Goal: Navigation & Orientation: Understand site structure

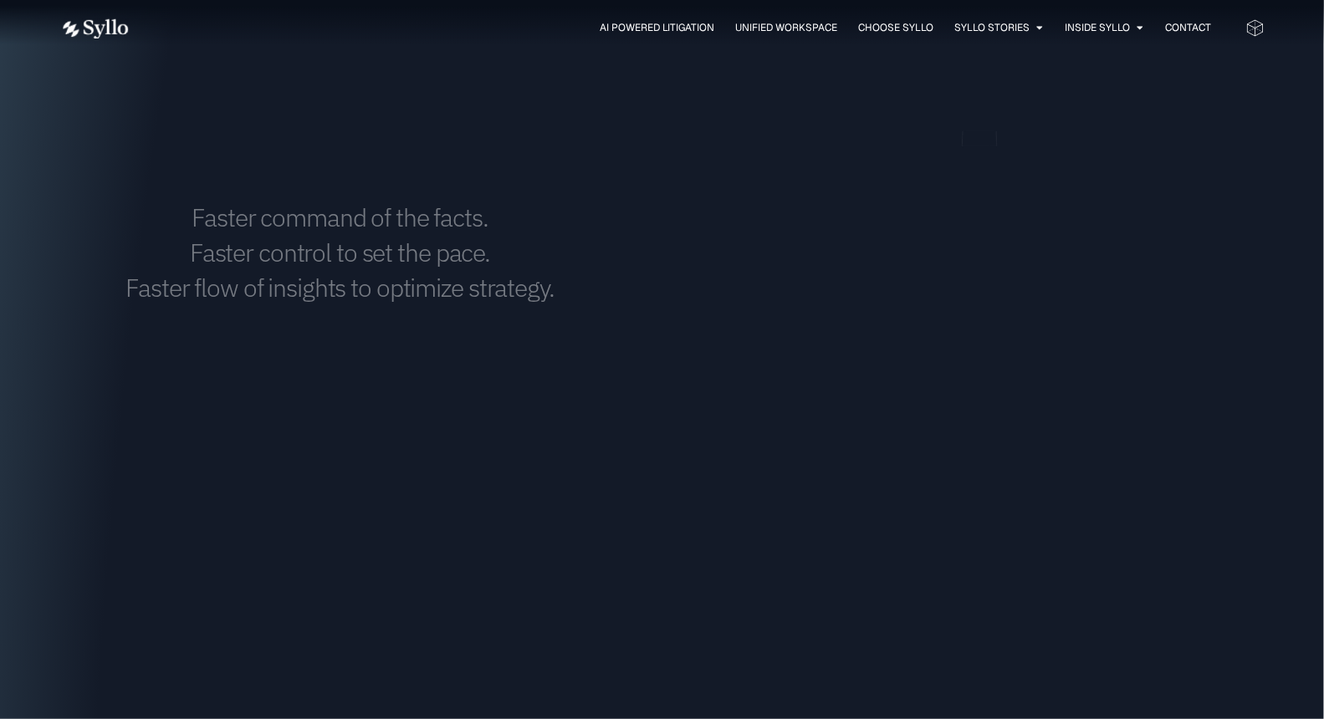
scroll to position [2077, 0]
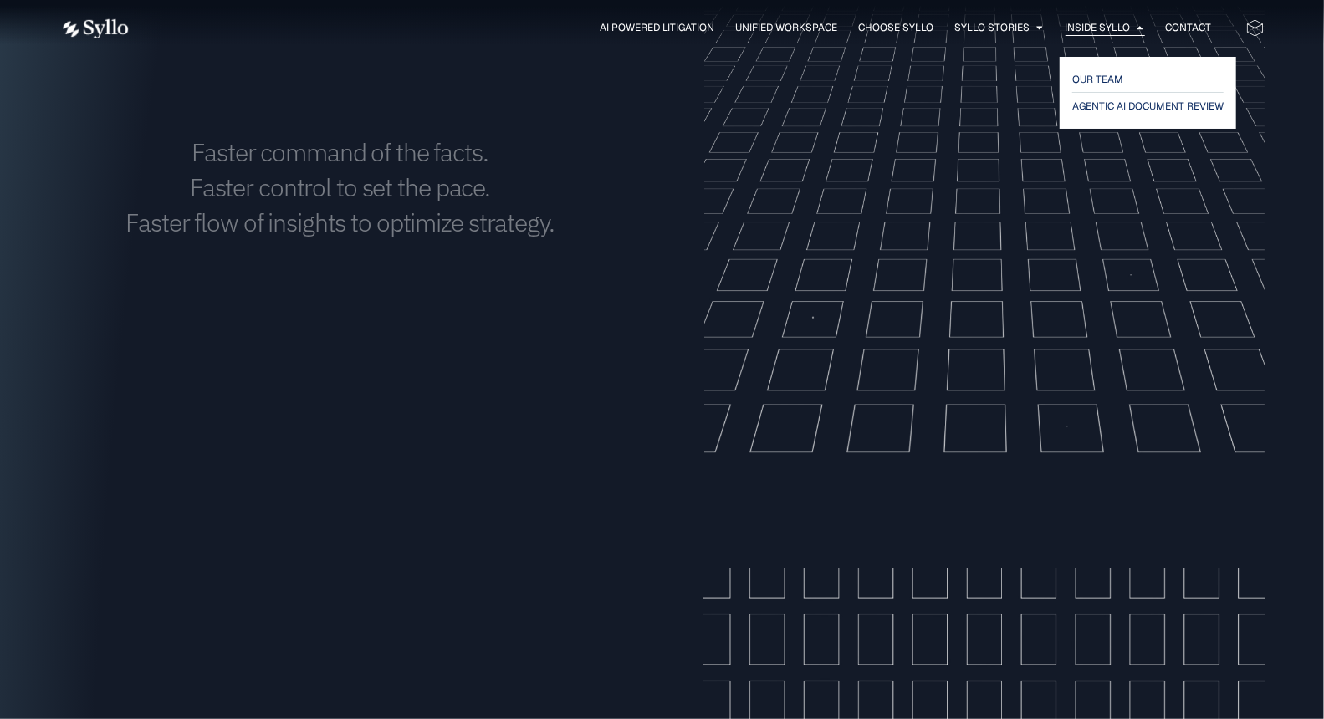
click at [1128, 23] on span "Inside Syllo" at bounding box center [1098, 27] width 65 height 15
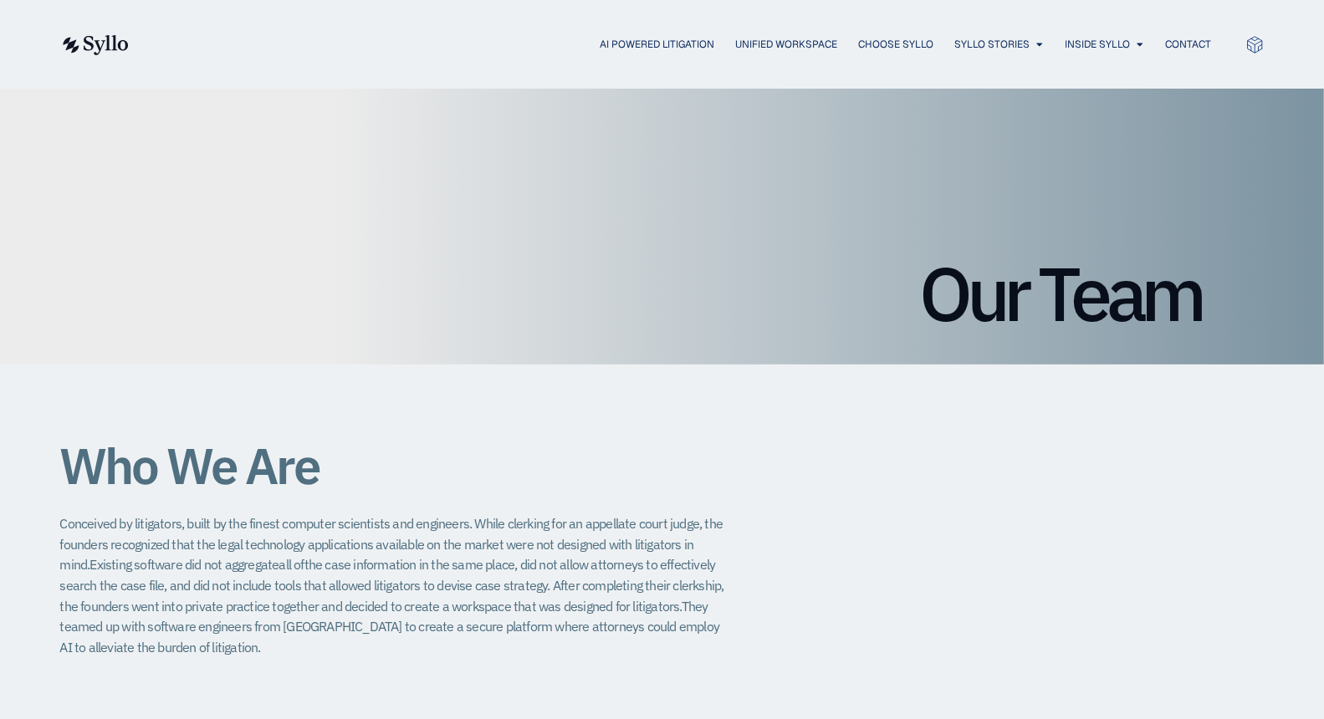
click at [1128, 23] on div "AI Powered Litigation Unified Workspace Choose Syllo Syllo Stories Close Syllo …" at bounding box center [662, 44] width 1205 height 89
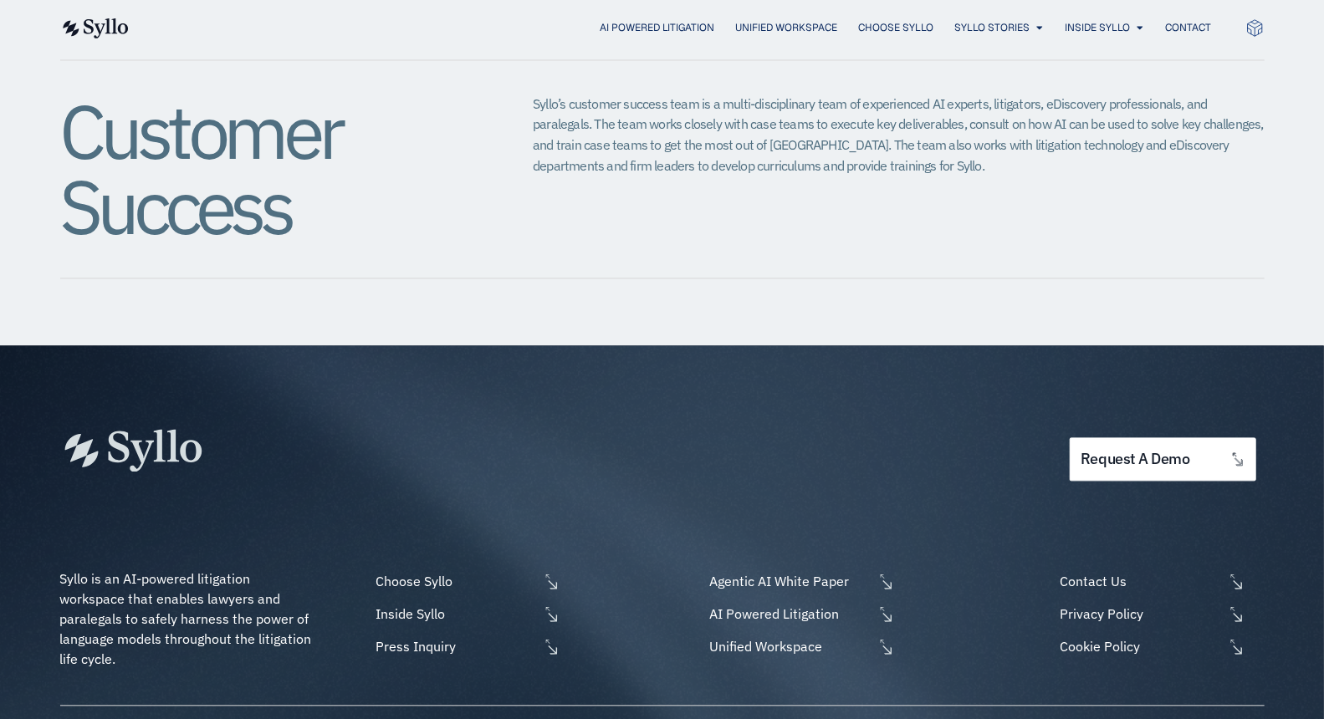
scroll to position [2066, 0]
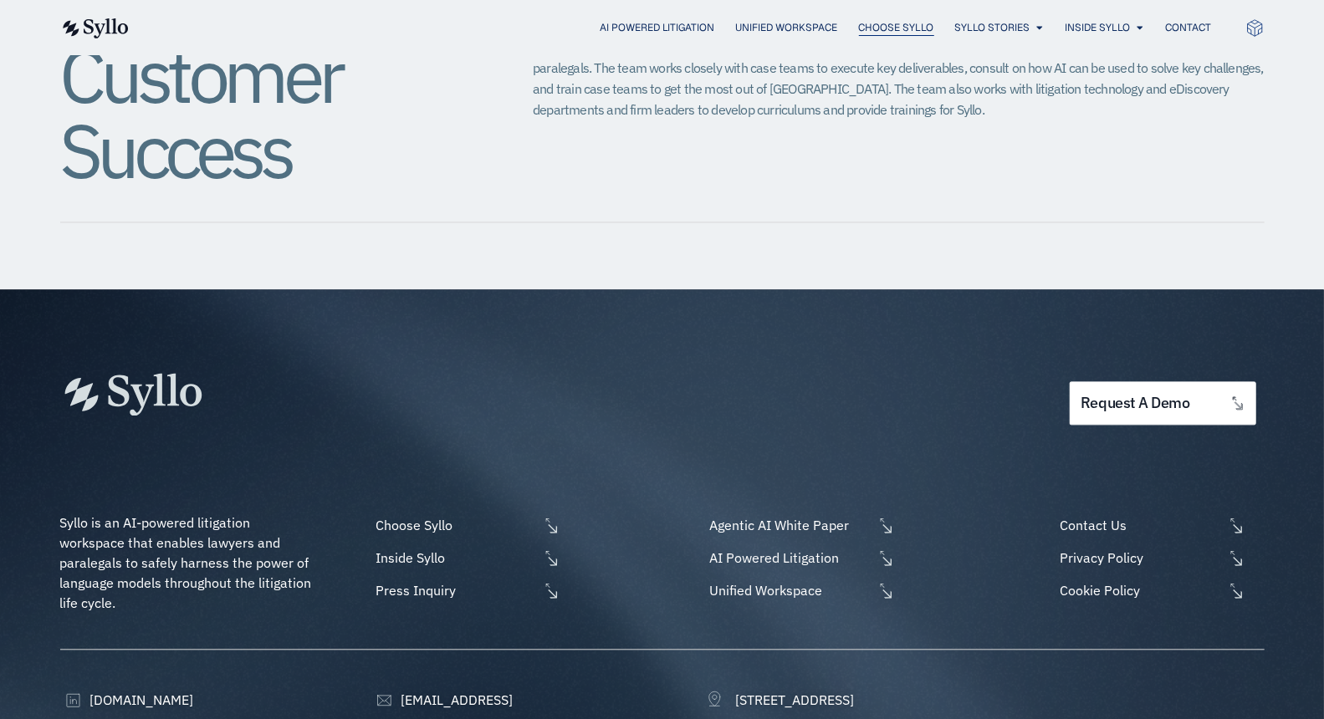
click at [904, 33] on span "Choose Syllo" at bounding box center [896, 27] width 75 height 15
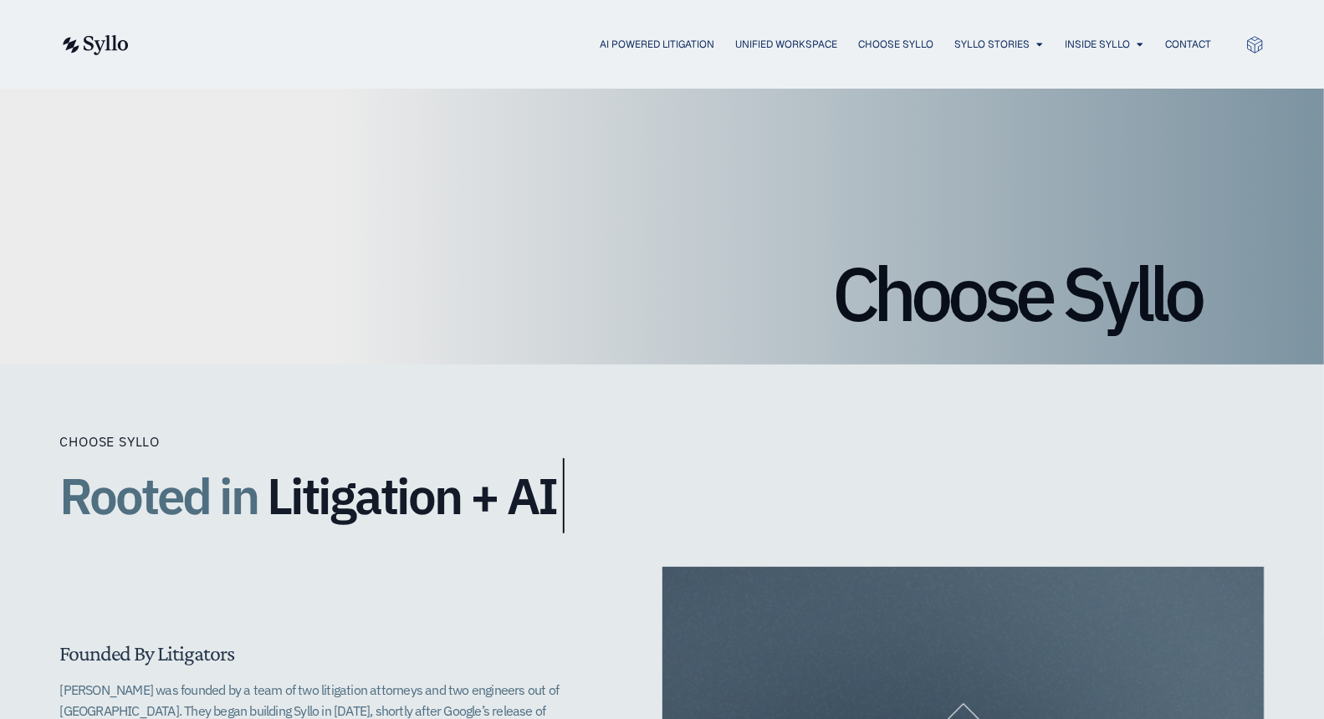
click at [904, 33] on div "AI Powered Litigation Unified Workspace Choose Syllo Syllo Stories Close Syllo …" at bounding box center [662, 44] width 1205 height 22
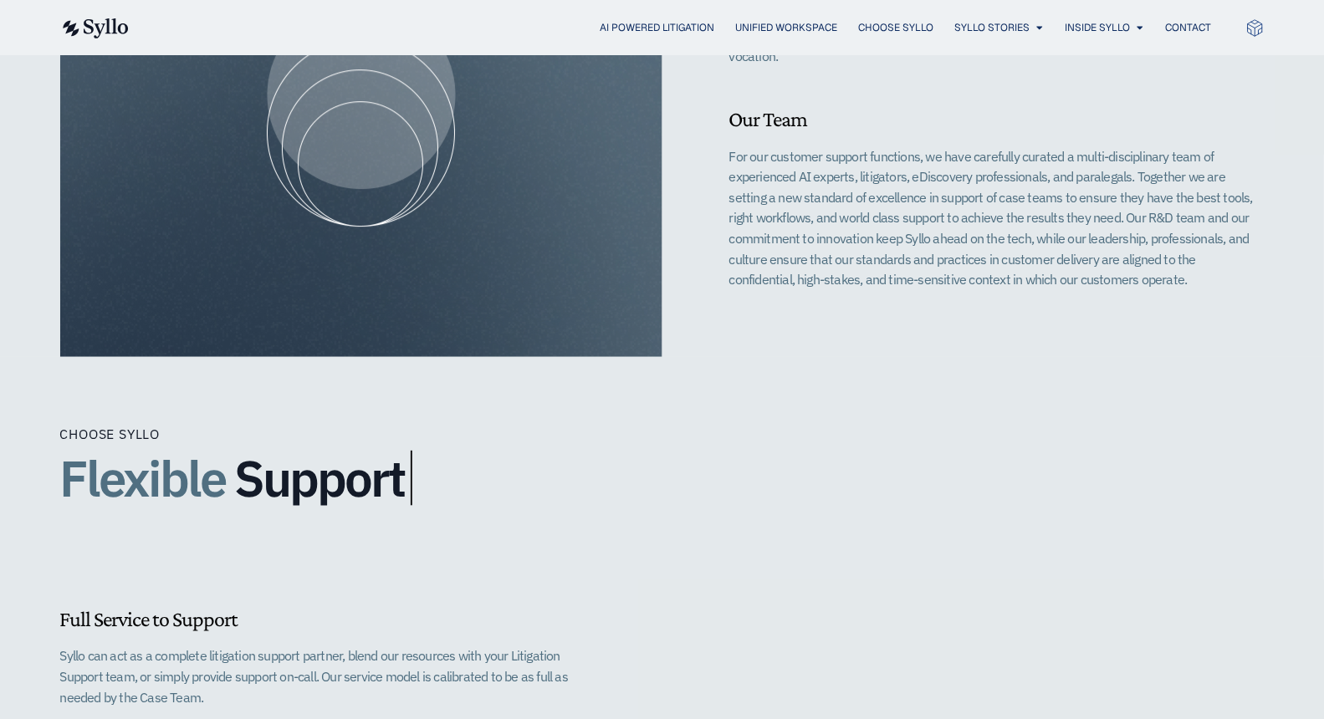
scroll to position [1067, 0]
